Goal: Check status: Check status

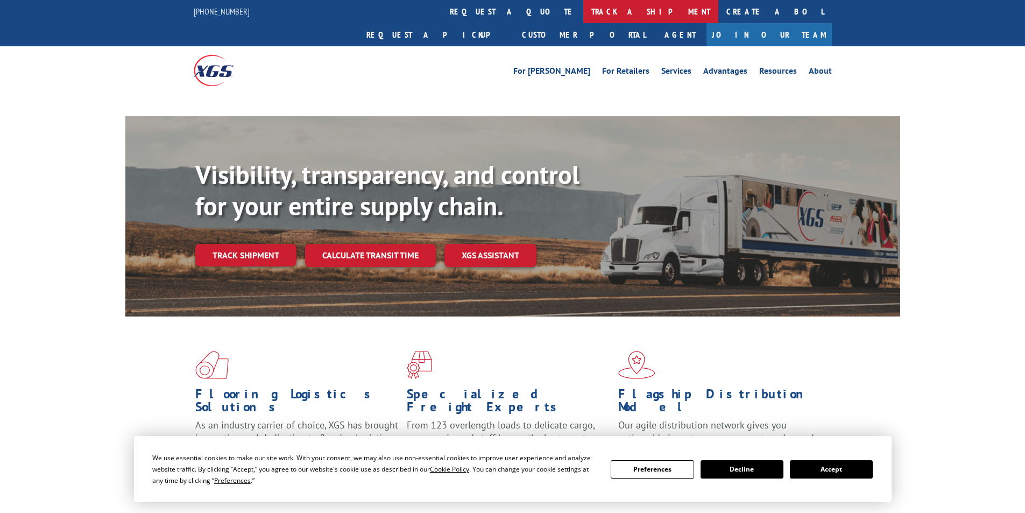
click at [583, 9] on link "track a shipment" at bounding box center [650, 11] width 135 height 23
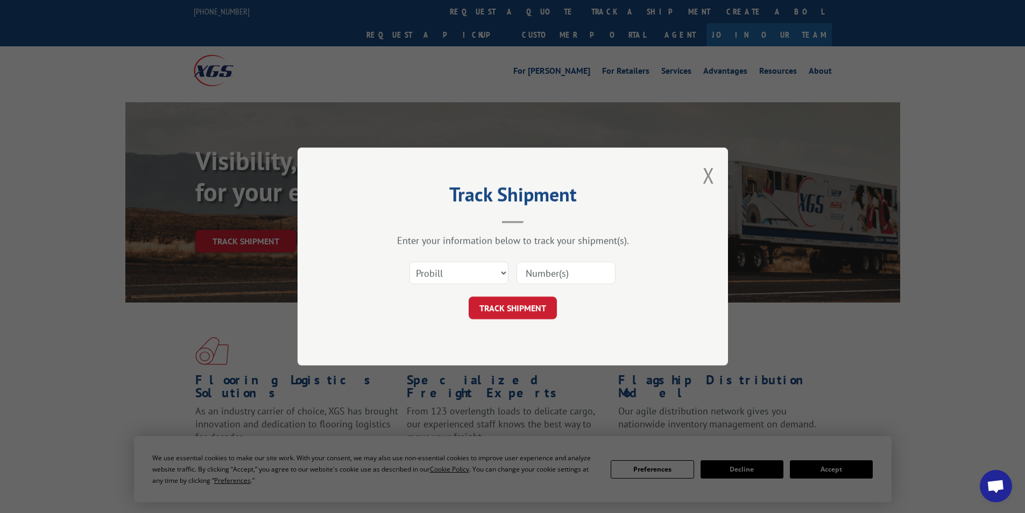
click at [471, 269] on select "Select category... Probill BOL PO" at bounding box center [458, 273] width 99 height 23
select select "bol"
click at [409, 262] on select "Select category... Probill BOL PO" at bounding box center [458, 273] width 99 height 23
click at [541, 277] on input at bounding box center [566, 273] width 99 height 23
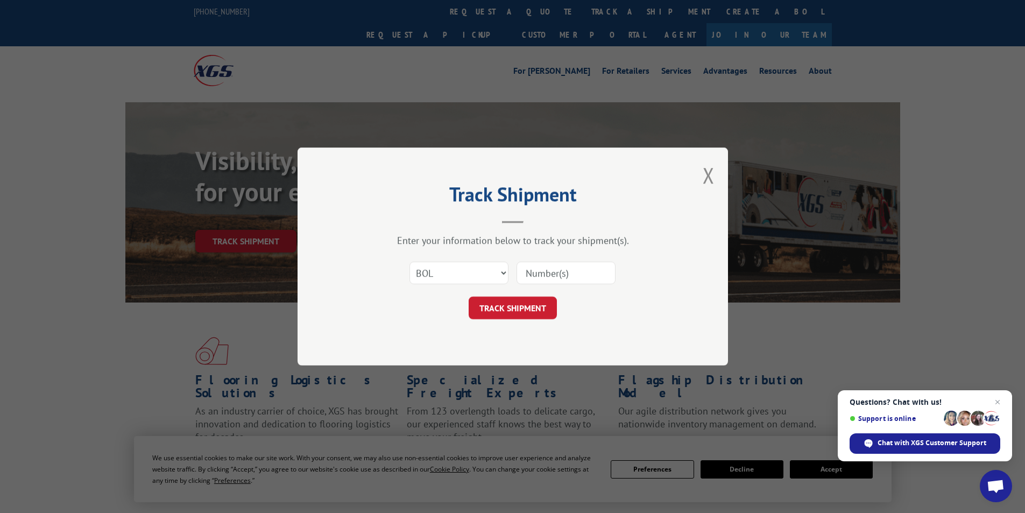
paste input "449720"
type input "449720"
click at [524, 307] on button "TRACK SHIPMENT" at bounding box center [513, 307] width 88 height 23
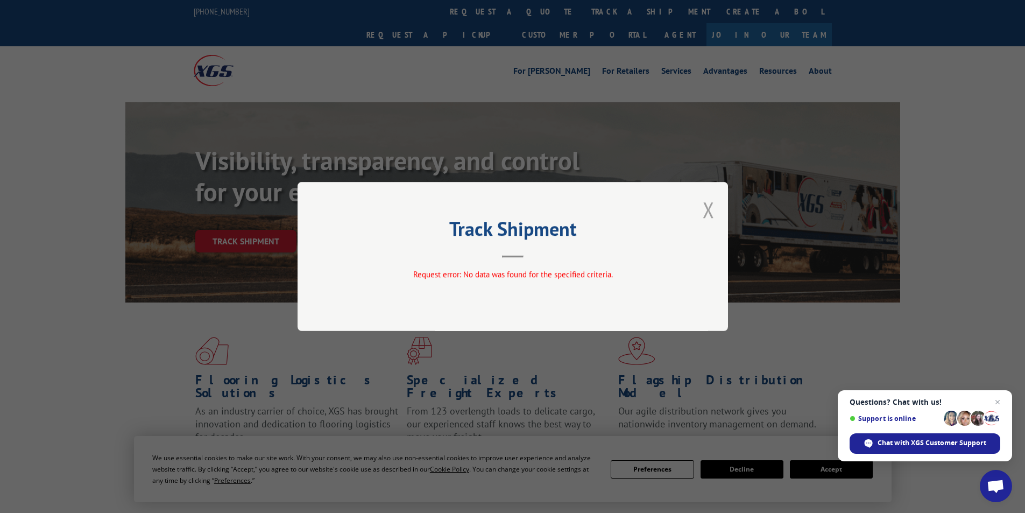
click at [711, 210] on button "Close modal" at bounding box center [709, 209] width 12 height 29
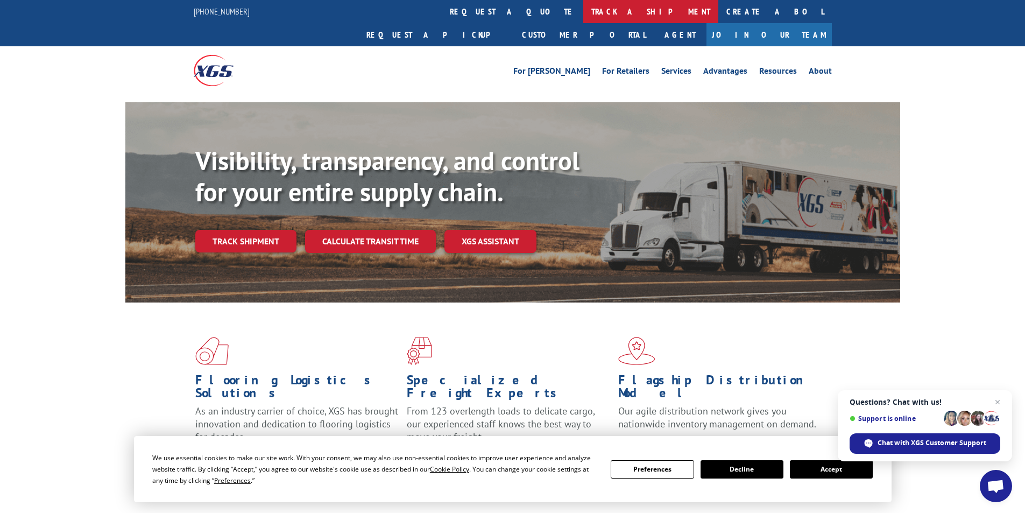
click at [583, 17] on link "track a shipment" at bounding box center [650, 11] width 135 height 23
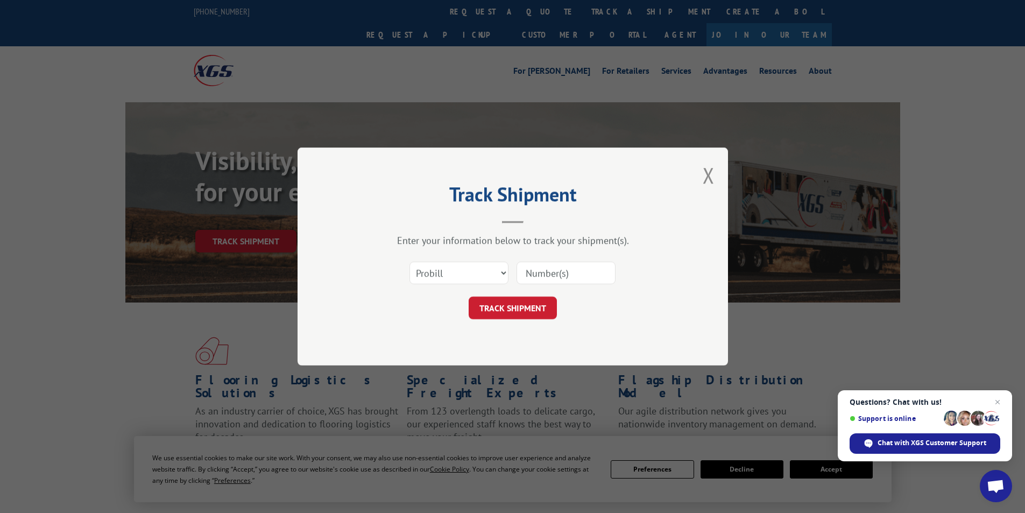
click at [560, 272] on input at bounding box center [566, 273] width 99 height 23
paste input "449720"
type input "449720"
click at [515, 303] on button "TRACK SHIPMENT" at bounding box center [513, 307] width 88 height 23
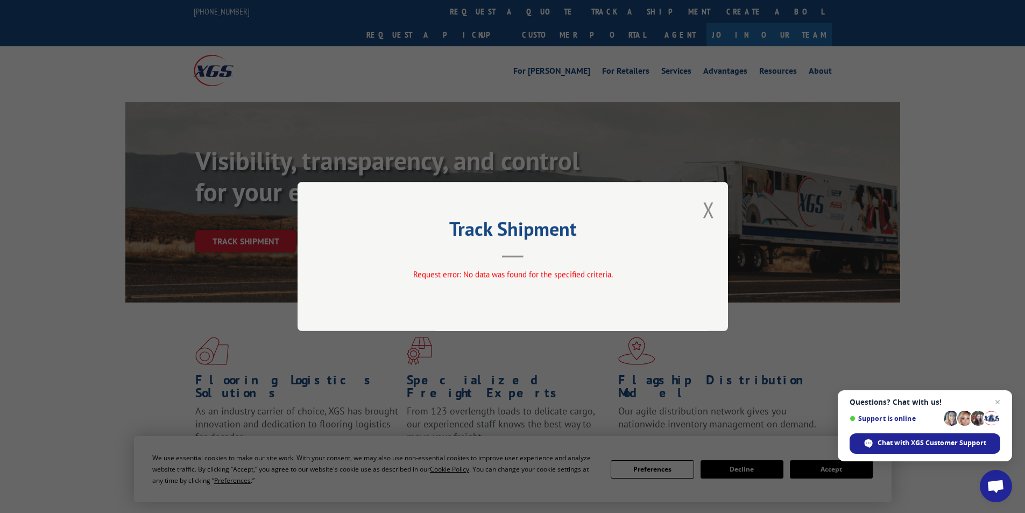
click at [698, 211] on div "Track Shipment Request error: No data was found for the specified criteria." at bounding box center [513, 256] width 430 height 149
click at [706, 204] on button "Close modal" at bounding box center [709, 209] width 12 height 29
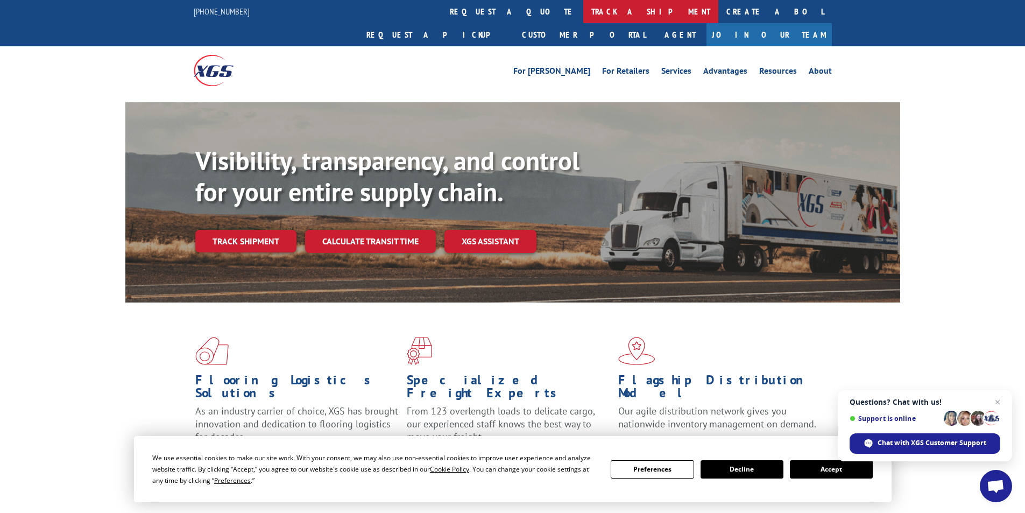
click at [583, 15] on link "track a shipment" at bounding box center [650, 11] width 135 height 23
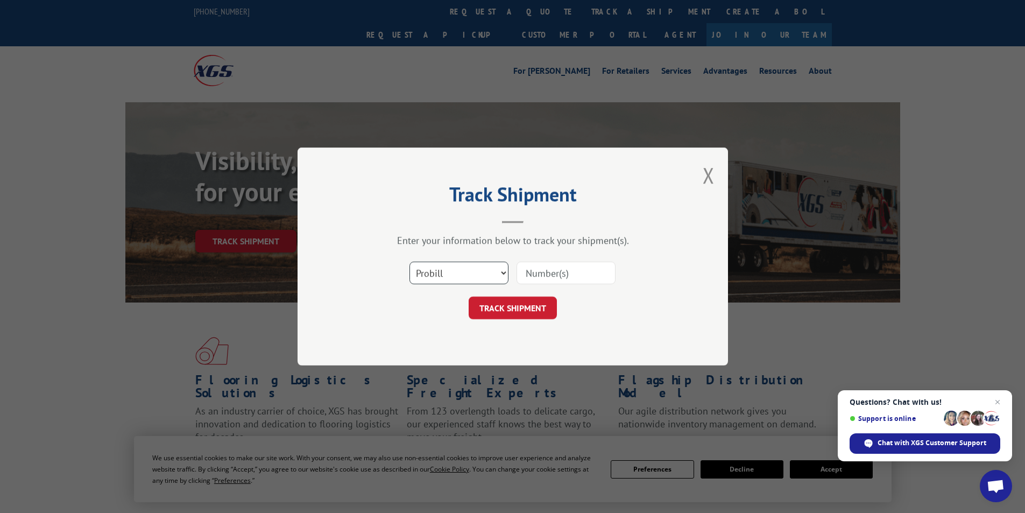
click at [458, 277] on select "Select category... Probill BOL PO" at bounding box center [458, 273] width 99 height 23
select select "bol"
click at [409, 262] on select "Select category... Probill BOL PO" at bounding box center [458, 273] width 99 height 23
click at [535, 275] on input at bounding box center [566, 273] width 99 height 23
paste input "449720"
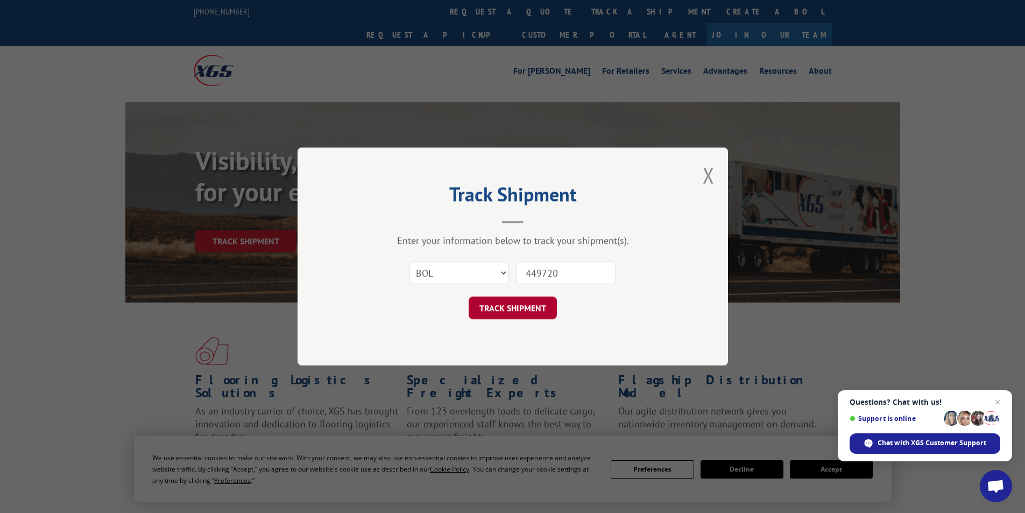
type input "449720"
click at [526, 307] on button "TRACK SHIPMENT" at bounding box center [513, 307] width 88 height 23
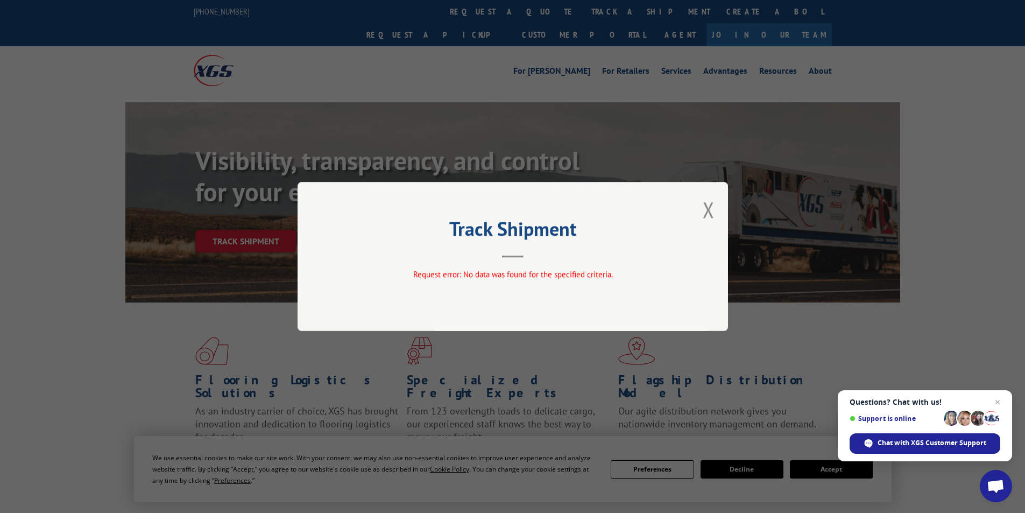
click at [702, 214] on div "Track Shipment Request error: No data was found for the specified criteria." at bounding box center [513, 256] width 430 height 149
